Goal: Participate in discussion: Engage in conversation with other users on a specific topic

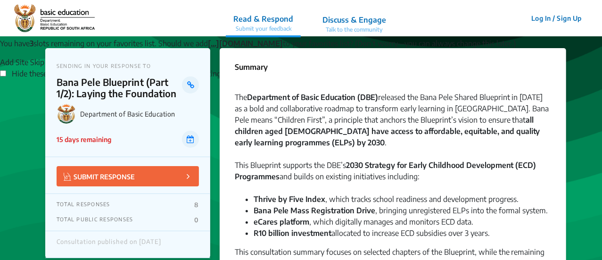
click at [59, 67] on link "Skip Site" at bounding box center [44, 62] width 29 height 9
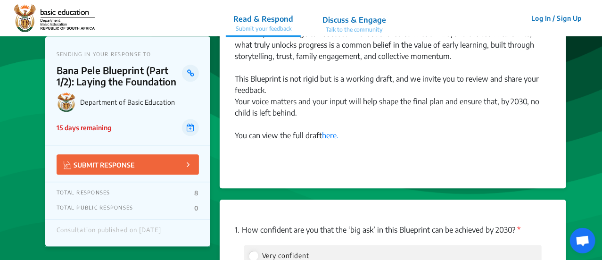
scroll to position [1180, 0]
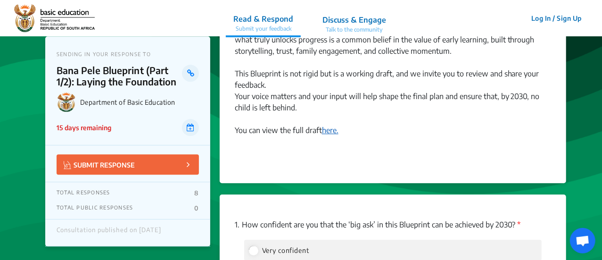
click at [329, 134] on link "here." at bounding box center [330, 130] width 17 height 9
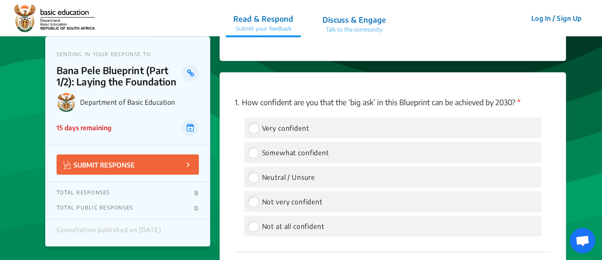
scroll to position [1321, 0]
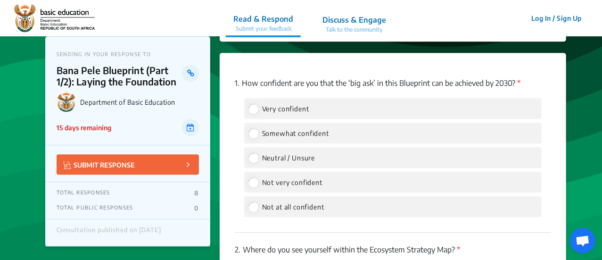
drag, startPoint x: 301, startPoint y: 81, endPoint x: 517, endPoint y: 84, distance: 216.6
click at [517, 84] on p "1. How confident are you that the ‘big ask’ in this Blueprint can be achieved b…" at bounding box center [393, 82] width 317 height 11
click at [272, 134] on span "Somewhat confident" at bounding box center [295, 133] width 67 height 8
click at [258, 134] on input "Somewhat confident" at bounding box center [253, 133] width 8 height 8
radio input "true"
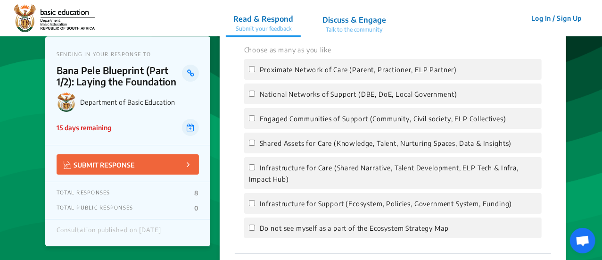
scroll to position [1557, 0]
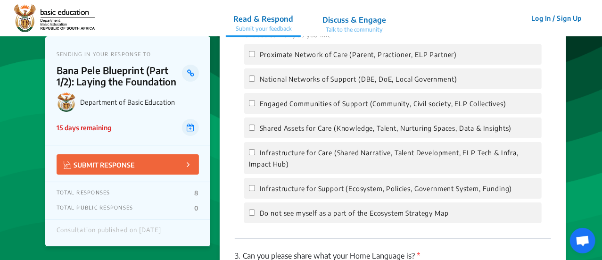
click at [282, 105] on span "Engaged Communities of Support (Community, Civil society, ELP Collectives)" at bounding box center [383, 104] width 247 height 8
click at [255, 105] on input "Engaged Communities of Support (Community, Civil society, ELP Collectives)" at bounding box center [252, 103] width 6 height 6
checkbox input "true"
click at [292, 134] on div "Shared Assets for Care (Knowledge, Talent, Nurturing Spaces, Data & Insights)" at bounding box center [393, 127] width 298 height 21
click at [291, 129] on span "Shared Assets for Care (Knowledge, Talent, Nurturing Spaces, Data & Insights)" at bounding box center [386, 128] width 252 height 8
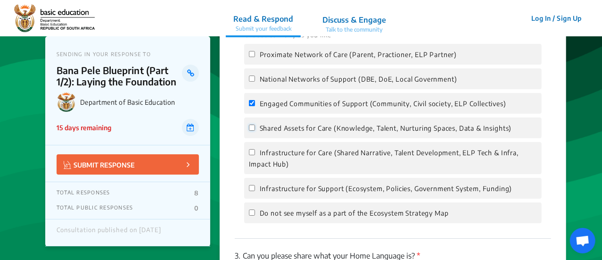
click at [255, 129] on input "Shared Assets for Care (Knowledge, Talent, Nurturing Spaces, Data & Insights)" at bounding box center [252, 128] width 6 height 6
checkbox input "true"
click at [298, 193] on label "Infrastructure for Support (Ecosystem, Policies, Government System, Funding)" at bounding box center [381, 188] width 264 height 11
click at [255, 191] on input "Infrastructure for Support (Ecosystem, Policies, Government System, Funding)" at bounding box center [252, 188] width 6 height 6
checkbox input "true"
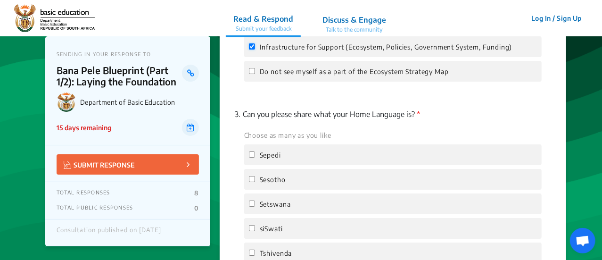
scroll to position [1510, 0]
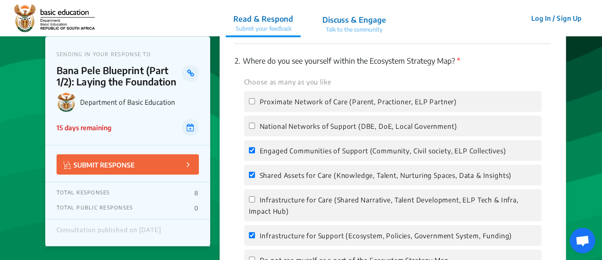
click at [280, 101] on span "Proximate Network of Care (Parent, Practioner, ELP Partner)" at bounding box center [359, 102] width 198 height 8
click at [255, 101] on input "Proximate Network of Care (Parent, Practioner, ELP Partner)" at bounding box center [252, 101] width 6 height 6
checkbox input "true"
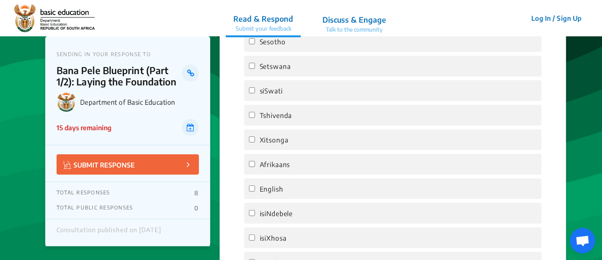
scroll to position [1887, 0]
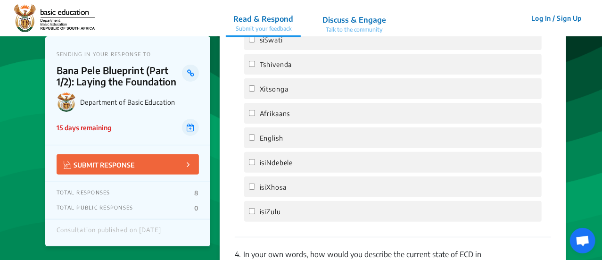
click at [279, 139] on span "English" at bounding box center [272, 138] width 24 height 8
click at [255, 139] on input "English" at bounding box center [252, 137] width 6 height 6
checkbox input "true"
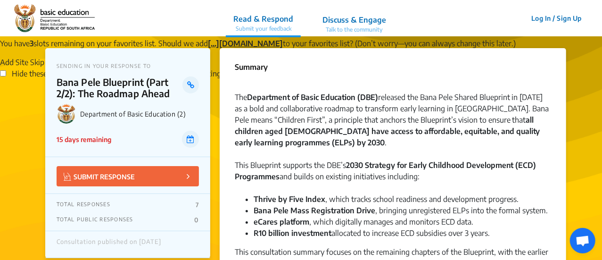
click at [59, 67] on link "Skip Site" at bounding box center [44, 62] width 29 height 9
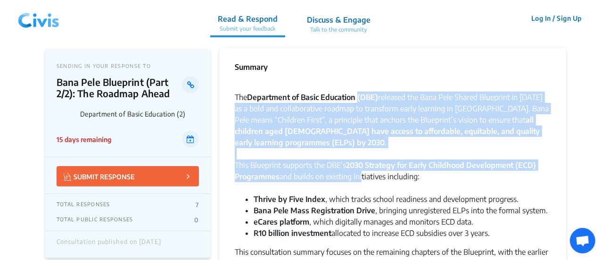
drag, startPoint x: 359, startPoint y: 96, endPoint x: 361, endPoint y: 171, distance: 75.5
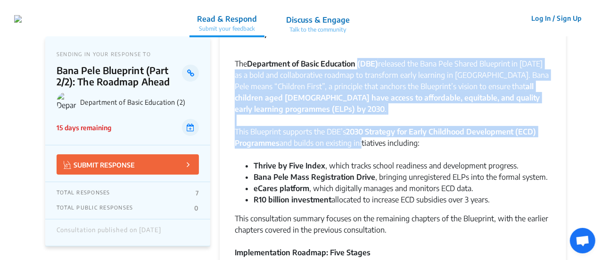
scroll to position [47, 0]
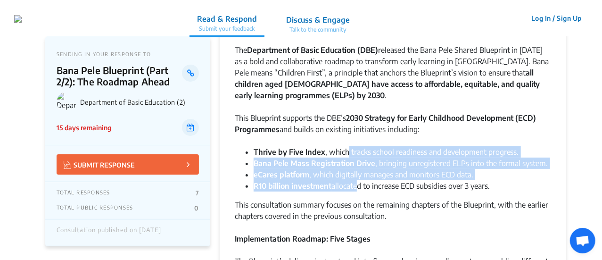
drag, startPoint x: 346, startPoint y: 148, endPoint x: 358, endPoint y: 186, distance: 40.6
click at [358, 186] on ul "Thrive by Five Index , which tracks school readiness and development progress. …" at bounding box center [393, 168] width 317 height 45
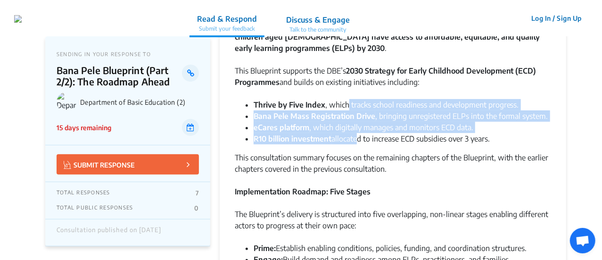
scroll to position [142, 0]
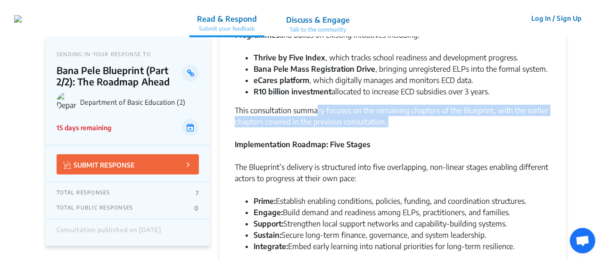
drag, startPoint x: 317, startPoint y: 109, endPoint x: 366, endPoint y: 131, distance: 53.5
click at [366, 131] on div "This consultation summary focuses on the remaining chapters of the Blueprint, w…" at bounding box center [393, 122] width 317 height 34
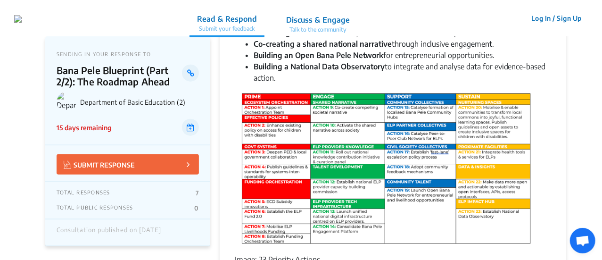
scroll to position [519, 0]
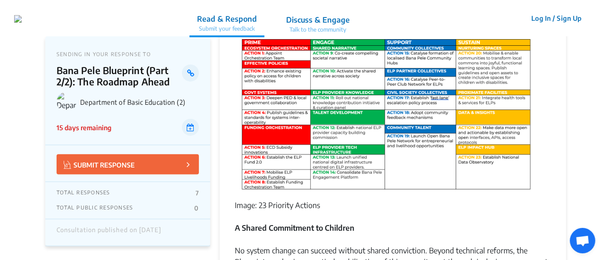
click at [281, 205] on figcaption "Image: 23 Priority Actions" at bounding box center [393, 205] width 317 height 11
click at [327, 173] on img at bounding box center [386, 114] width 294 height 155
click at [344, 138] on img at bounding box center [386, 114] width 294 height 155
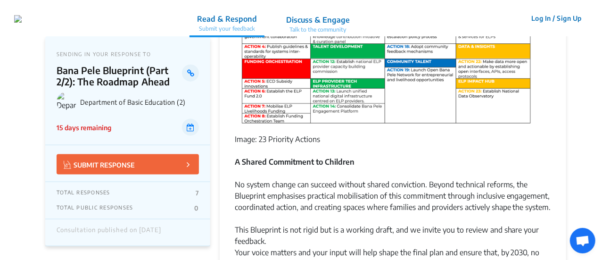
scroll to position [708, 0]
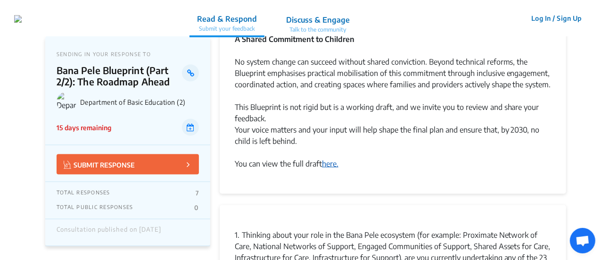
click at [332, 168] on link "here." at bounding box center [330, 163] width 17 height 9
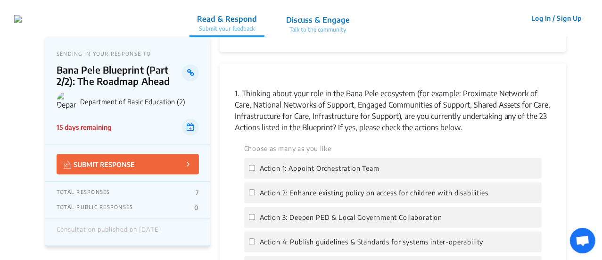
scroll to position [896, 0]
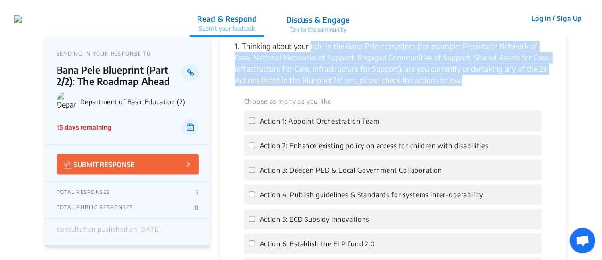
drag, startPoint x: 310, startPoint y: 60, endPoint x: 460, endPoint y: 96, distance: 154.8
click at [460, 86] on p "1. Thinking about your role in the Bana Pele ecosystem (for example: Proximate …" at bounding box center [393, 63] width 317 height 45
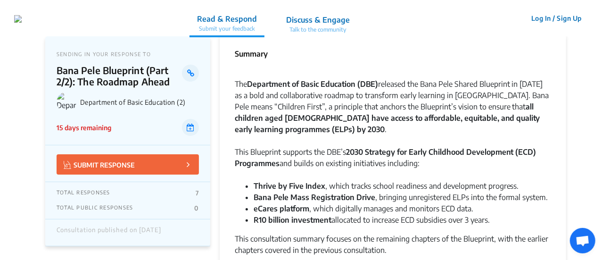
scroll to position [0, 0]
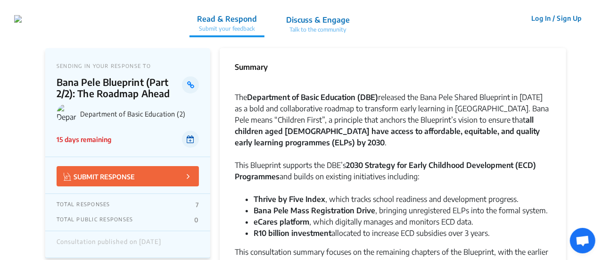
click at [189, 139] on icon at bounding box center [191, 139] width 8 height 8
